Goal: Check status: Check status

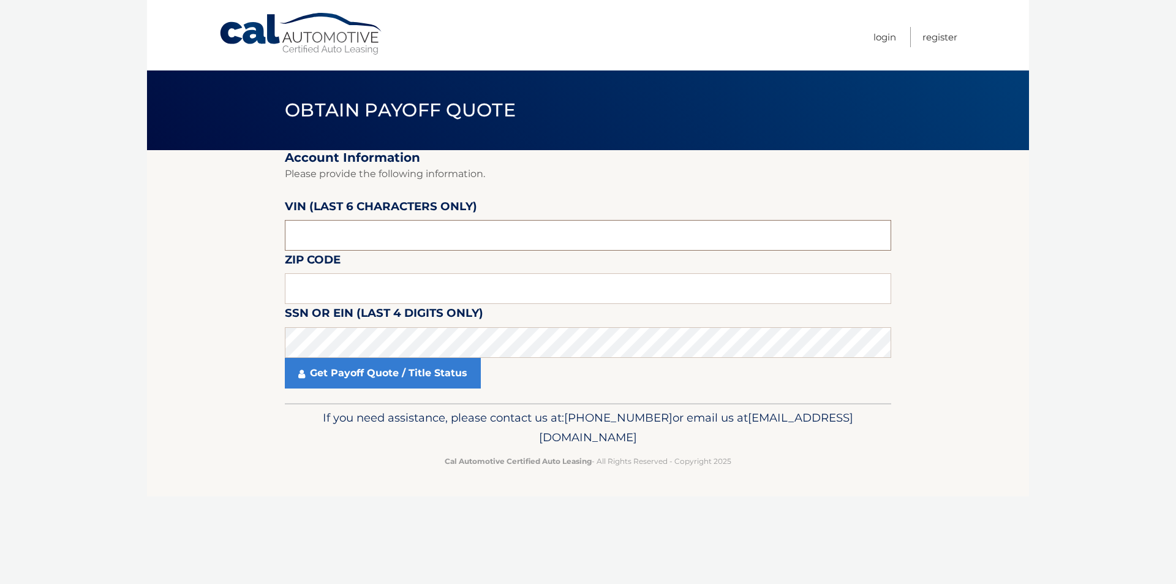
click at [347, 241] on input "text" at bounding box center [588, 235] width 606 height 31
drag, startPoint x: 331, startPoint y: 235, endPoint x: 266, endPoint y: 228, distance: 64.6
click at [268, 228] on section "Account Information Please provide the following information. VIN (last 6 chara…" at bounding box center [588, 276] width 882 height 253
type input "706559"
click at [317, 285] on input "text" at bounding box center [588, 288] width 606 height 31
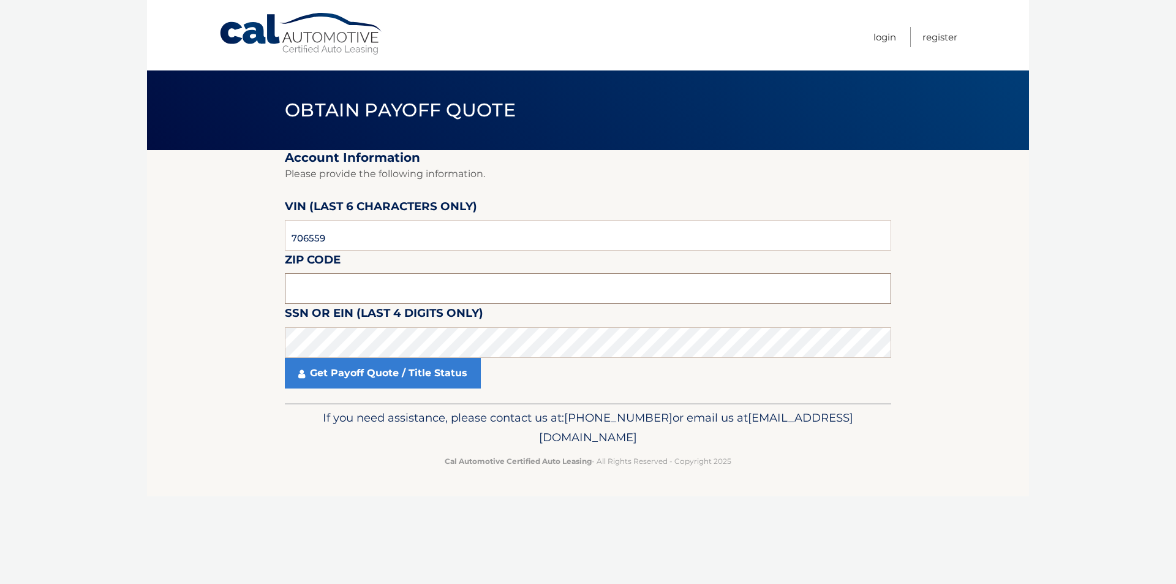
click at [344, 284] on input "text" at bounding box center [588, 288] width 606 height 31
type input "08863"
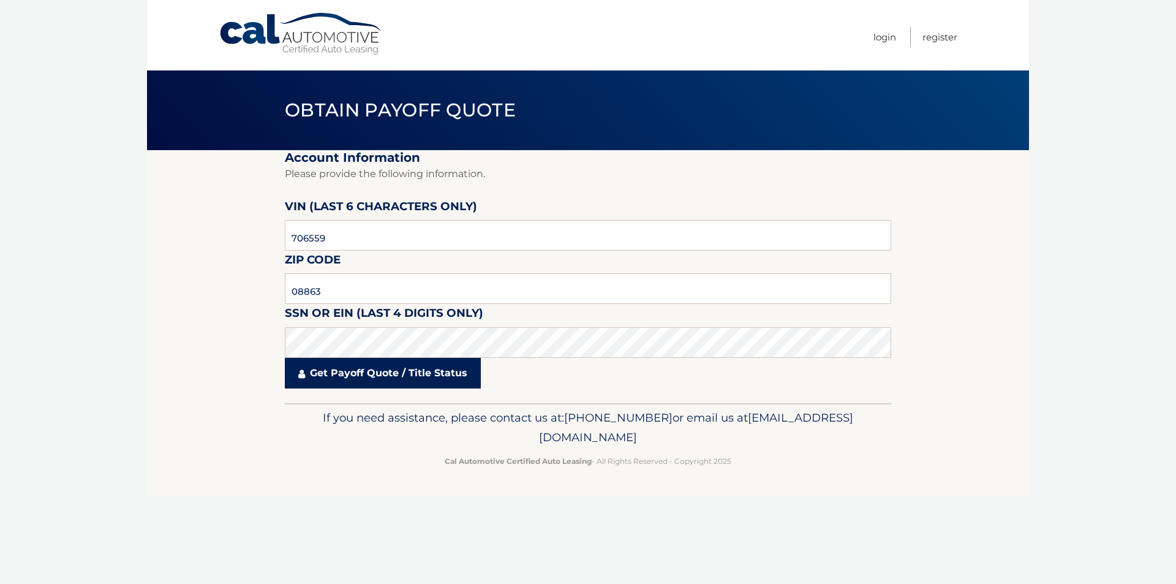
click at [369, 372] on link "Get Payoff Quote / Title Status" at bounding box center [383, 373] width 196 height 31
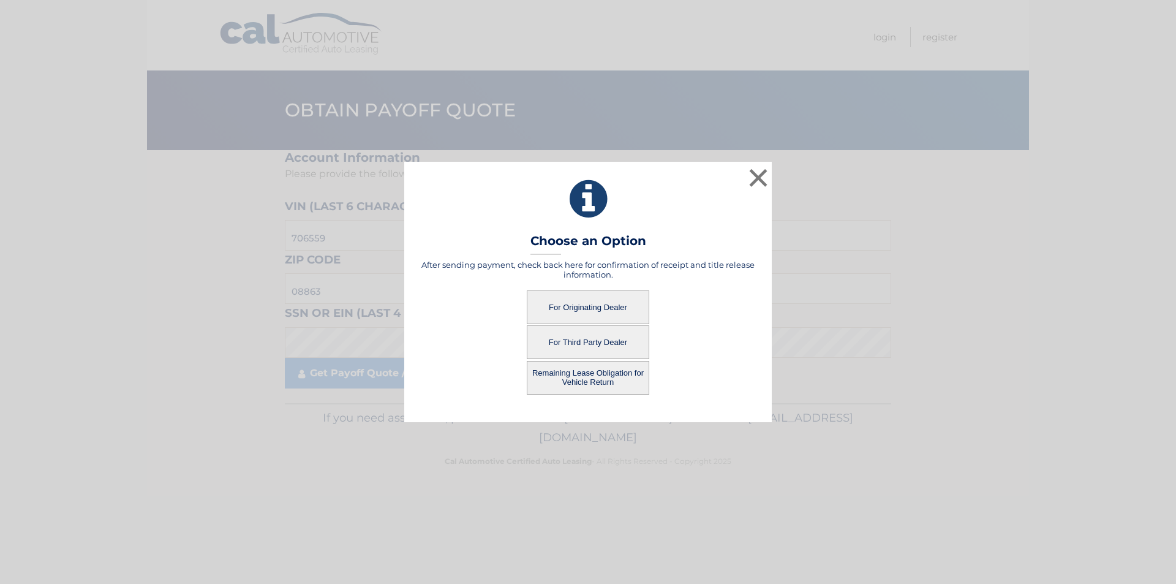
click at [584, 305] on button "For Originating Dealer" at bounding box center [588, 307] width 122 height 34
click at [578, 304] on button "For Originating Dealer" at bounding box center [588, 307] width 122 height 34
